Goal: Task Accomplishment & Management: Use online tool/utility

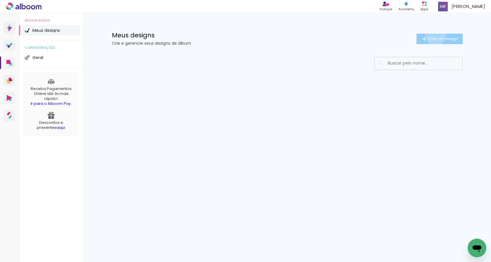
click at [435, 35] on paper-button "Criar um design" at bounding box center [439, 39] width 46 height 11
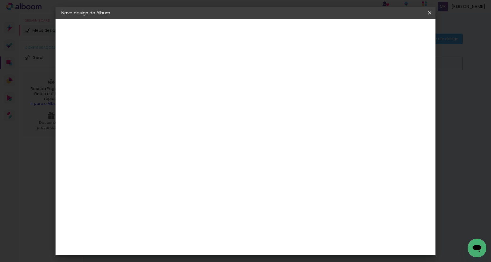
click at [157, 81] on input at bounding box center [157, 78] width 0 height 9
type input "15 anos [PERSON_NAME]"
type paper-input "15 anos [PERSON_NAME]"
click at [0, 0] on slot "Avançar" at bounding box center [0, 0] width 0 height 0
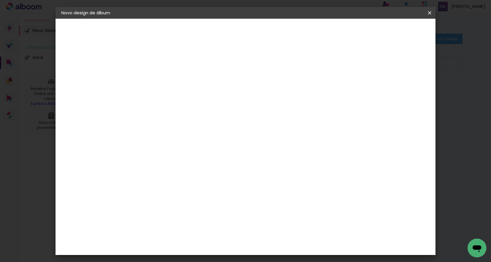
click at [259, 91] on div "Sugerir uma encadernadora" at bounding box center [241, 92] width 36 height 9
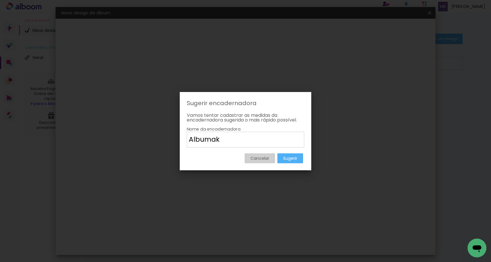
type input "Albumak"
type paper-input "Albumak"
click at [0, 0] on slot "Sugerir" at bounding box center [0, 0] width 0 height 0
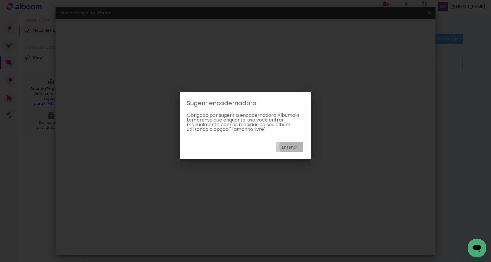
click at [0, 0] on slot "Entendi" at bounding box center [0, 0] width 0 height 0
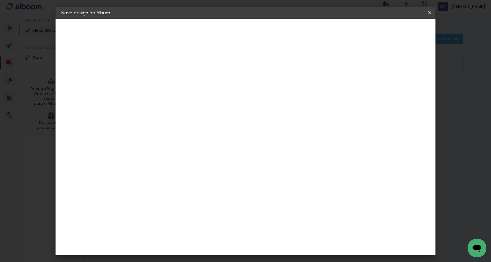
click at [0, 0] on slot "Tamanho Livre" at bounding box center [0, 0] width 0 height 0
click at [220, 58] on iron-icon at bounding box center [216, 59] width 7 height 7
click at [266, 34] on paper-button "Avançar" at bounding box center [252, 31] width 29 height 10
click at [65, 58] on iron-icon at bounding box center [64, 59] width 7 height 7
click at [74, 73] on div "Tamanho livre" at bounding box center [84, 72] width 20 height 8
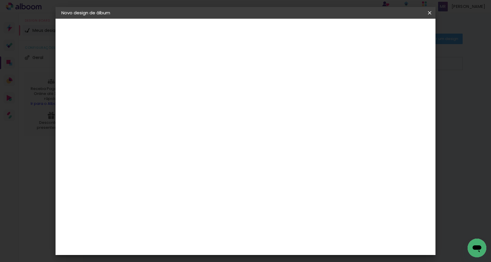
click at [267, 62] on paper-item "Tamanho Livre" at bounding box center [238, 59] width 56 height 13
click at [259, 90] on div "Sugerir uma encadernadora" at bounding box center [241, 92] width 36 height 9
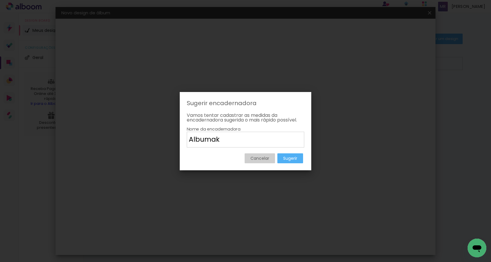
type input "Albumak"
click at [0, 0] on slot "Sugerir" at bounding box center [0, 0] width 0 height 0
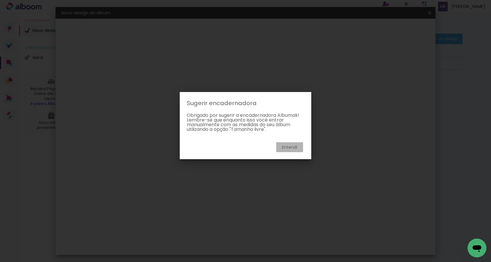
click at [0, 0] on slot "Entendi" at bounding box center [0, 0] width 0 height 0
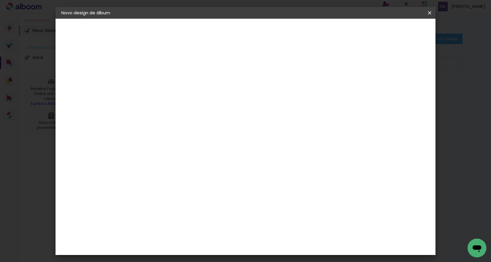
click at [267, 61] on paper-item "Tamanho Livre" at bounding box center [238, 59] width 56 height 13
click at [266, 28] on paper-button "Avançar" at bounding box center [252, 31] width 29 height 10
click at [235, 158] on div at bounding box center [213, 140] width 75 height 49
click at [93, 73] on div "Tamanho livre" at bounding box center [84, 72] width 20 height 8
click at [0, 0] on slot "Tamanho Livre" at bounding box center [0, 0] width 0 height 0
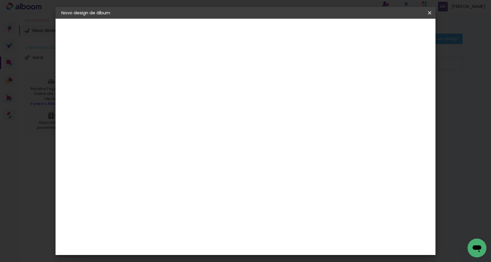
click at [266, 27] on paper-button "Avançar" at bounding box center [252, 31] width 29 height 10
click at [364, 68] on div at bounding box center [361, 67] width 5 height 5
type paper-checkbox "on"
click at [393, 32] on span "Iniciar design" at bounding box center [380, 31] width 27 height 4
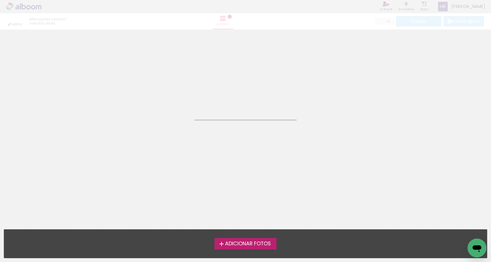
click at [245, 241] on span "Adicionar Fotos" at bounding box center [248, 243] width 46 height 5
click at [0, 0] on input "file" at bounding box center [0, 0] width 0 height 0
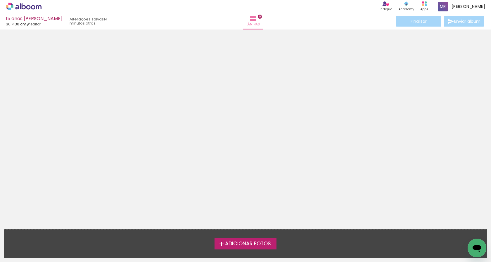
click at [252, 241] on span "Adicionar Fotos" at bounding box center [248, 243] width 46 height 5
click at [0, 0] on input "file" at bounding box center [0, 0] width 0 height 0
click at [40, 25] on link "editar" at bounding box center [33, 24] width 15 height 5
type input "30"
type input "60"
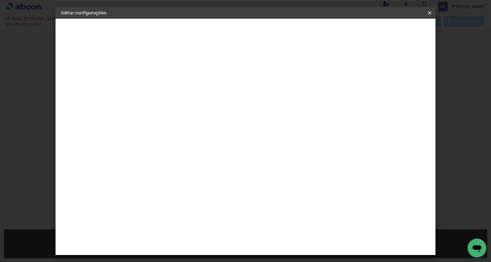
click at [220, 98] on div "30 cm" at bounding box center [224, 91] width 115 height 15
click at [222, 90] on span "30" at bounding box center [221, 91] width 10 height 9
click at [141, 168] on input "30" at bounding box center [138, 166] width 15 height 9
drag, startPoint x: 141, startPoint y: 166, endPoint x: 135, endPoint y: 166, distance: 5.8
click at [135, 166] on input "30" at bounding box center [138, 166] width 15 height 9
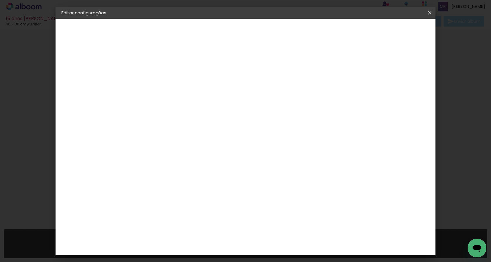
type input "20"
type paper-input "20"
click at [219, 91] on span "30" at bounding box center [221, 91] width 10 height 9
click at [280, 206] on input "60" at bounding box center [277, 205] width 15 height 9
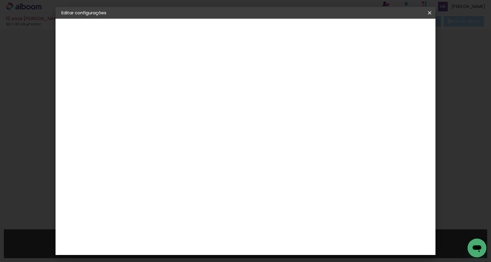
click at [279, 206] on input "60" at bounding box center [277, 205] width 15 height 9
type input "50"
type paper-input "50"
click at [386, 30] on span "Salvar configurações" at bounding box center [371, 31] width 43 height 4
click at [364, 67] on div at bounding box center [361, 67] width 5 height 5
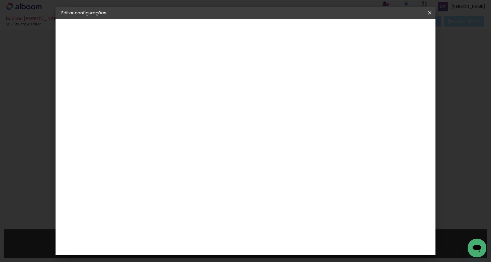
type paper-checkbox "on"
click at [364, 67] on div at bounding box center [361, 67] width 5 height 5
click at [393, 33] on span "Salvar configurações" at bounding box center [371, 31] width 43 height 4
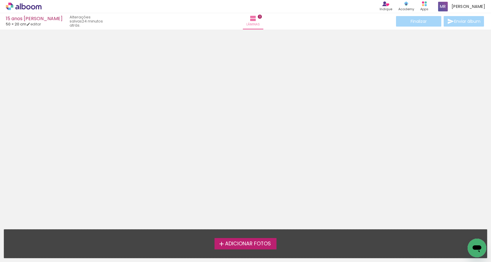
click at [242, 242] on span "Adicionar Fotos" at bounding box center [248, 243] width 46 height 5
click at [0, 0] on input "file" at bounding box center [0, 0] width 0 height 0
